Goal: Find specific page/section: Find specific page/section

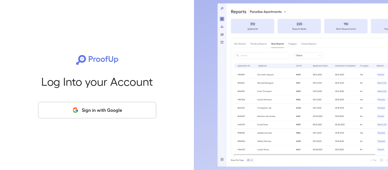
click at [110, 111] on button "Sign in with Google" at bounding box center [97, 110] width 118 height 16
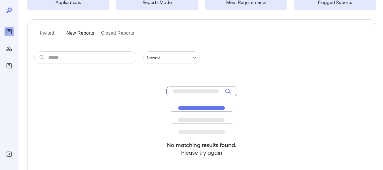
scroll to position [57, 0]
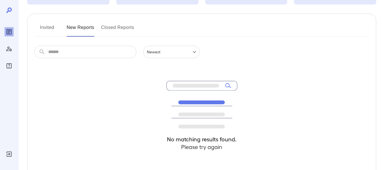
click at [48, 28] on button "Invited" at bounding box center [47, 30] width 26 height 14
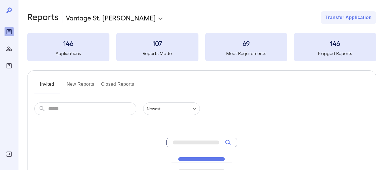
click at [76, 86] on button "New Reports" at bounding box center [81, 87] width 28 height 14
click at [115, 82] on button "Closed Reports" at bounding box center [117, 87] width 33 height 14
click at [52, 84] on button "Invited" at bounding box center [47, 87] width 26 height 14
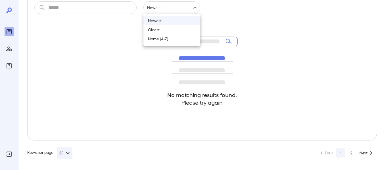
click at [154, 30] on li "Oldest" at bounding box center [171, 29] width 57 height 9
type input "******"
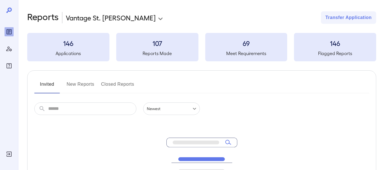
click at [51, 85] on button "Invited" at bounding box center [47, 87] width 26 height 14
click at [72, 83] on button "New Reports" at bounding box center [81, 87] width 28 height 14
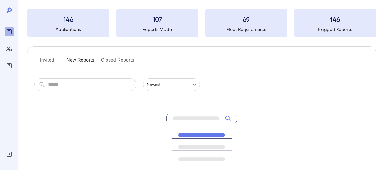
scroll to position [57, 0]
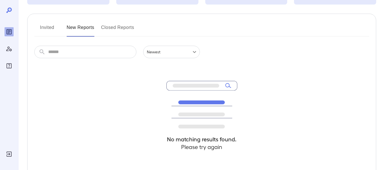
click at [115, 26] on button "Closed Reports" at bounding box center [117, 30] width 33 height 14
